Goal: Transaction & Acquisition: Register for event/course

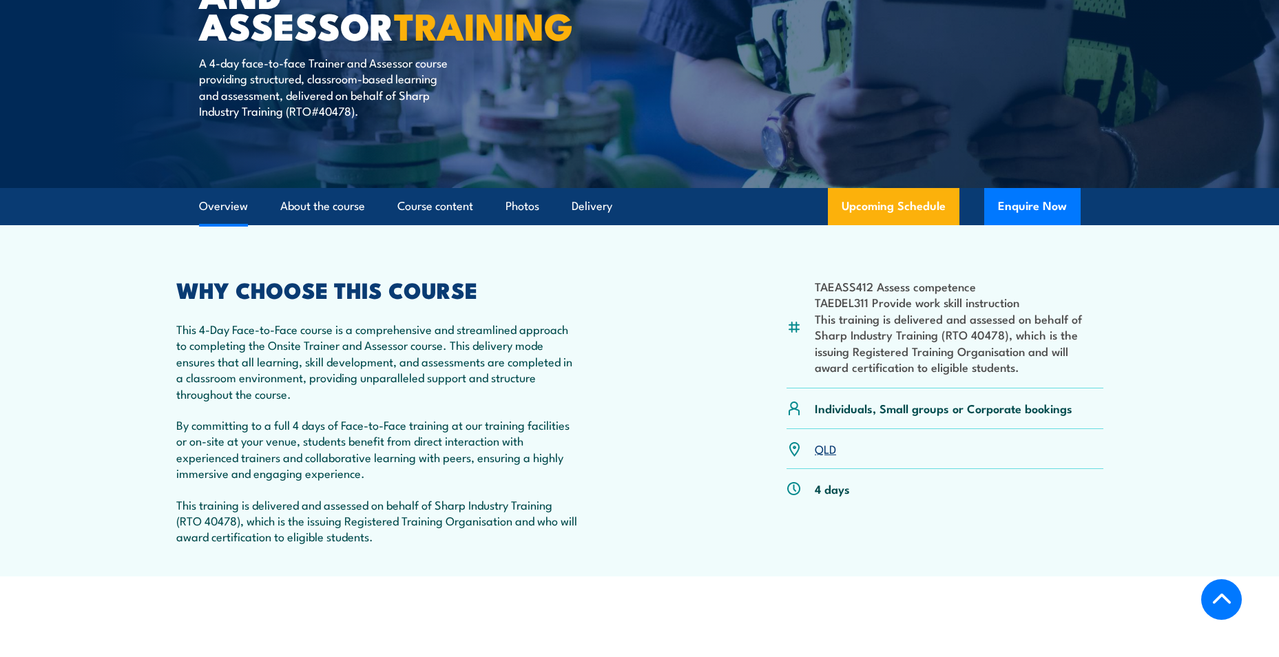
scroll to position [276, 0]
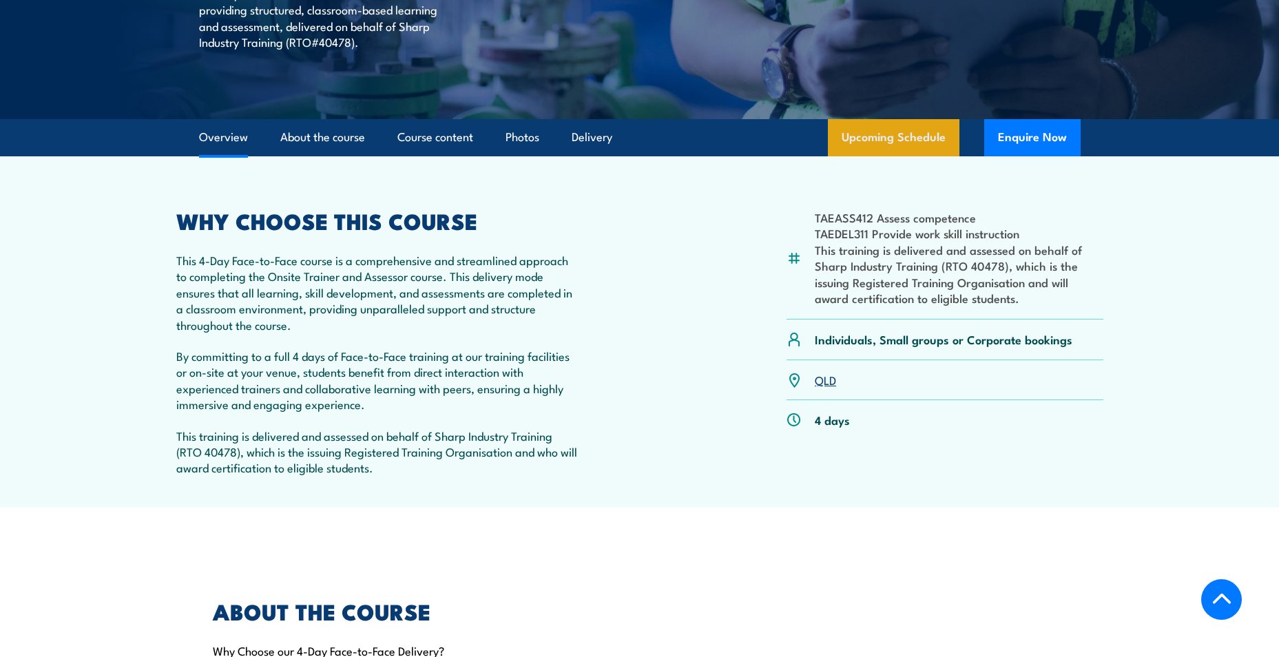
click at [906, 136] on link "Upcoming Schedule" at bounding box center [894, 137] width 132 height 37
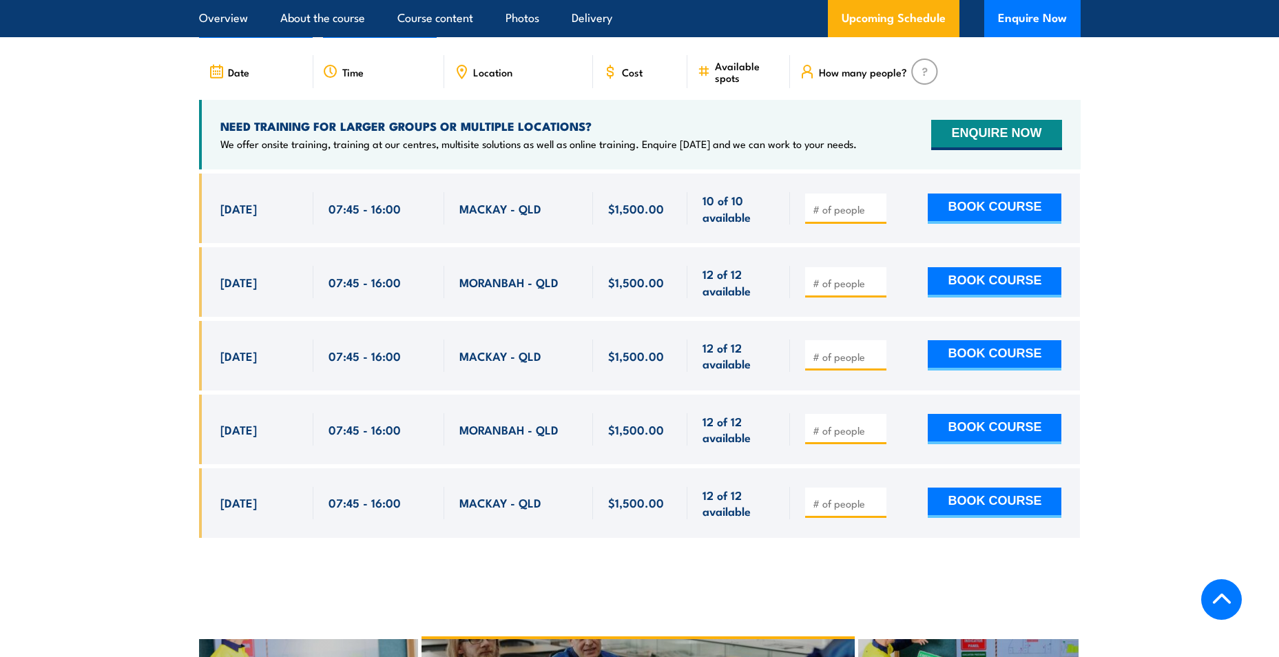
scroll to position [2480, 0]
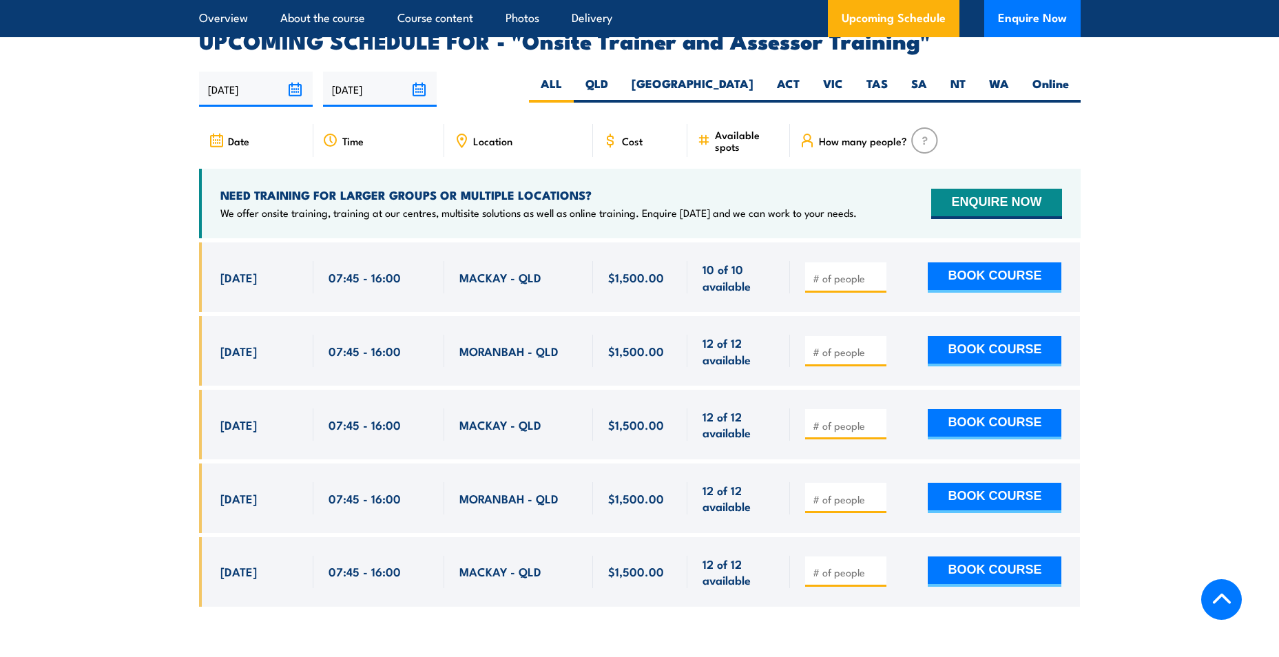
drag, startPoint x: 123, startPoint y: 278, endPoint x: 158, endPoint y: 287, distance: 35.4
click at [123, 278] on section "UPCOMING SCHEDULE FOR - "Onsite Trainer and Assessor Training" [DATE] [DATE] Ti…" at bounding box center [639, 328] width 1279 height 596
click at [857, 345] on input "number" at bounding box center [847, 352] width 69 height 14
type input "1"
click at [879, 345] on input "1" at bounding box center [847, 352] width 69 height 14
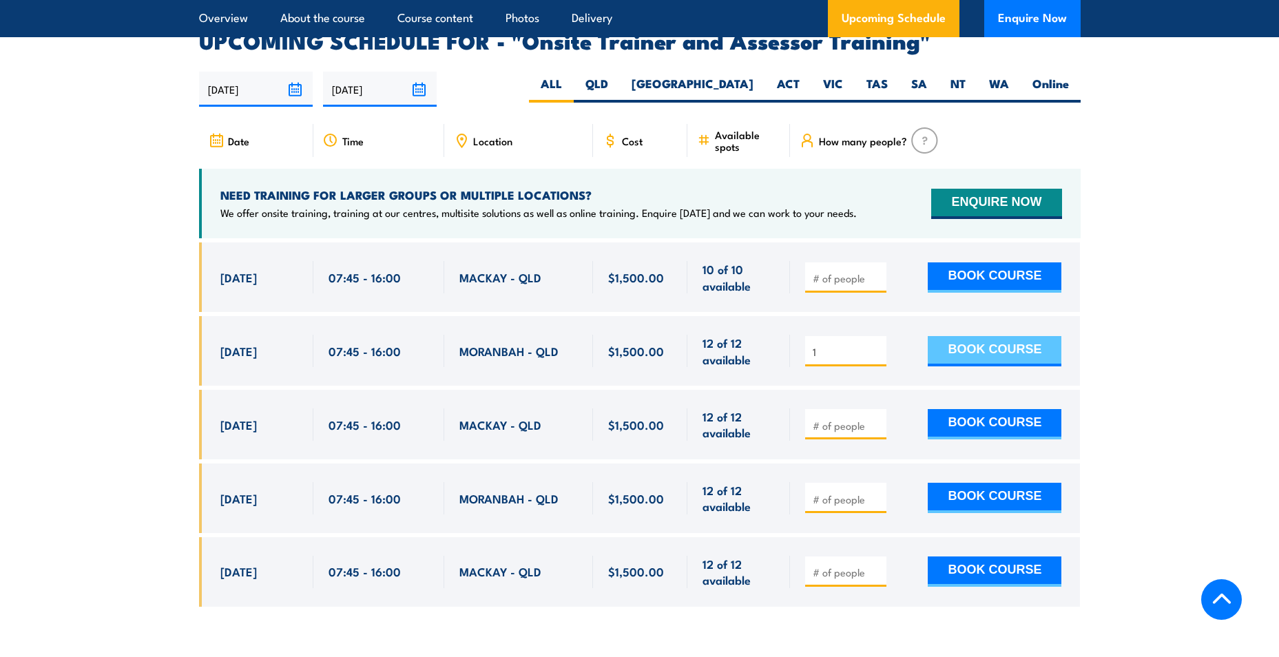
click at [948, 336] on button "BOOK COURSE" at bounding box center [995, 351] width 134 height 30
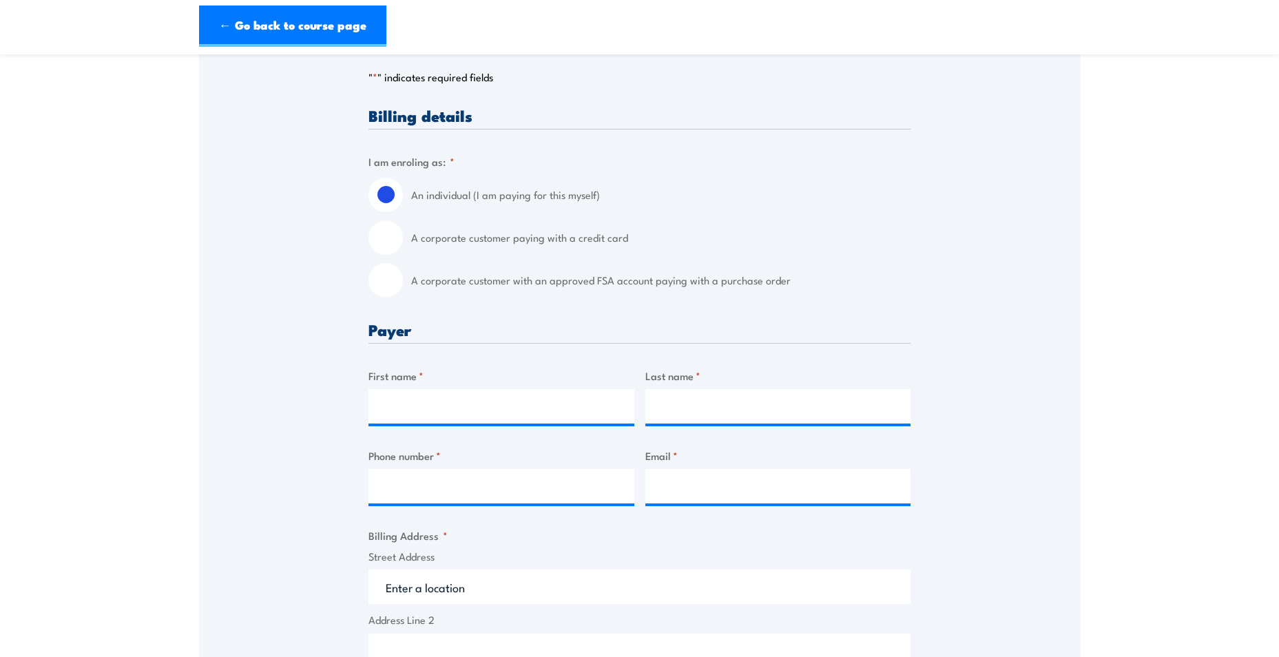
scroll to position [69, 0]
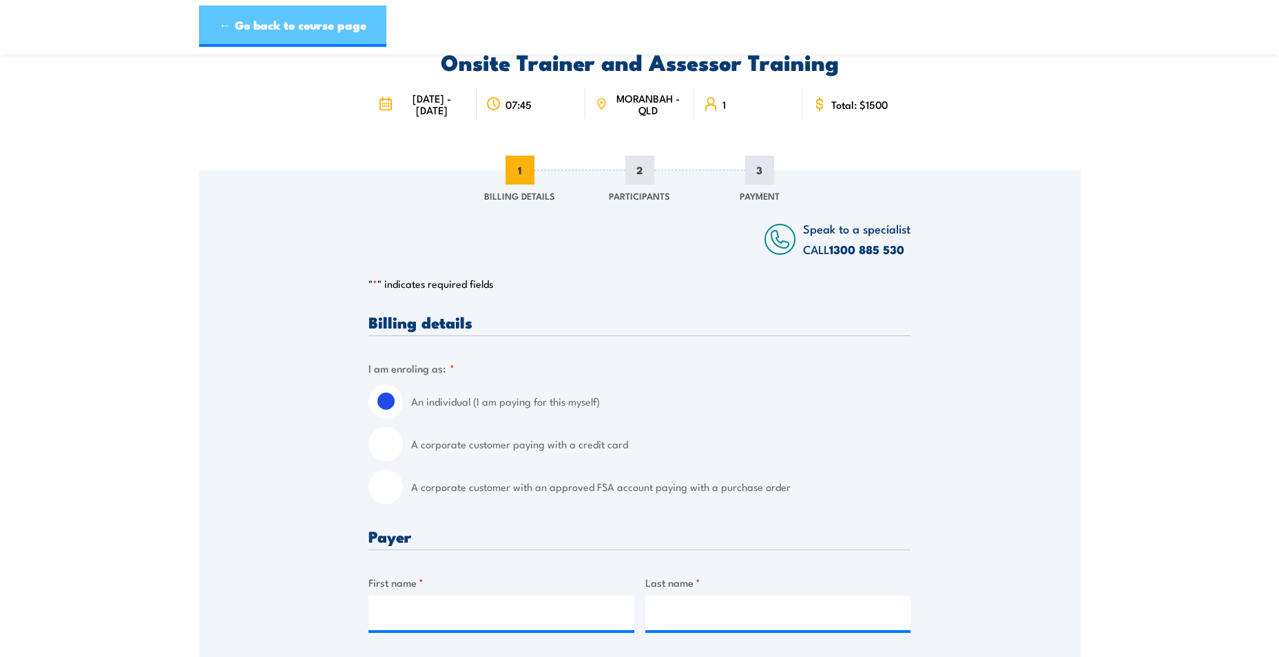
click at [322, 36] on link "← Go back to course page" at bounding box center [292, 26] width 187 height 41
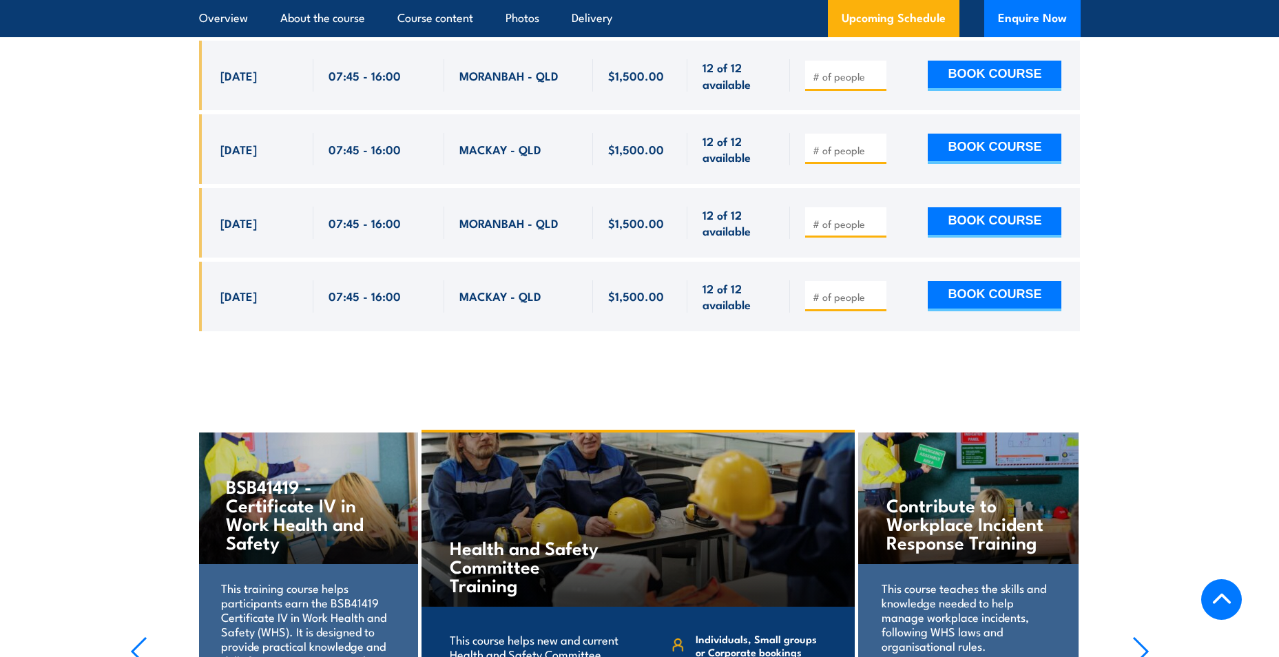
scroll to position [3168, 0]
